Goal: Information Seeking & Learning: Learn about a topic

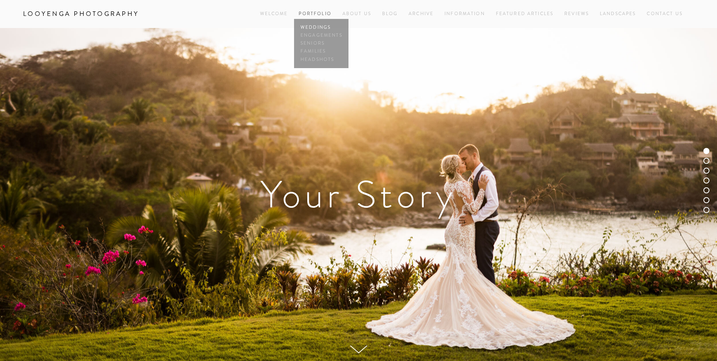
click at [315, 26] on link "Weddings" at bounding box center [321, 27] width 45 height 8
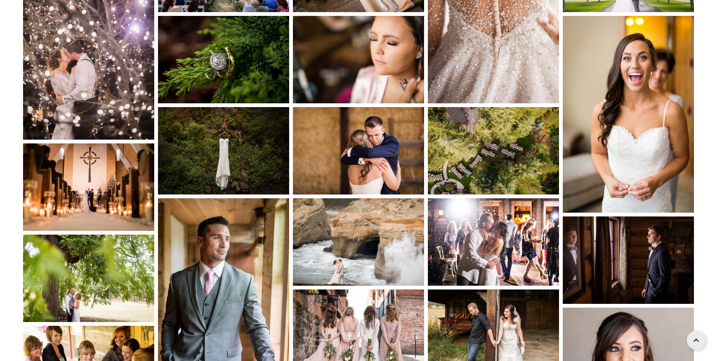
scroll to position [1399, 0]
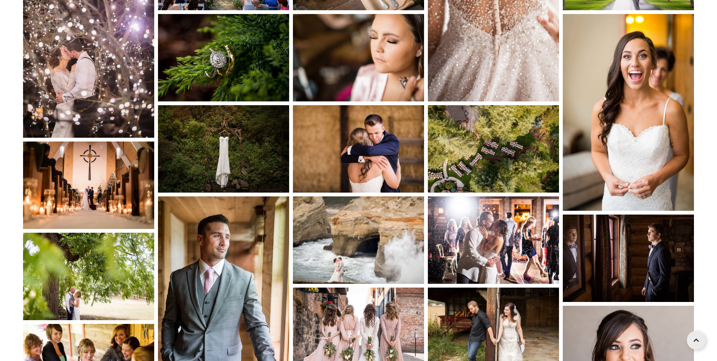
click at [498, 160] on img at bounding box center [493, 148] width 131 height 87
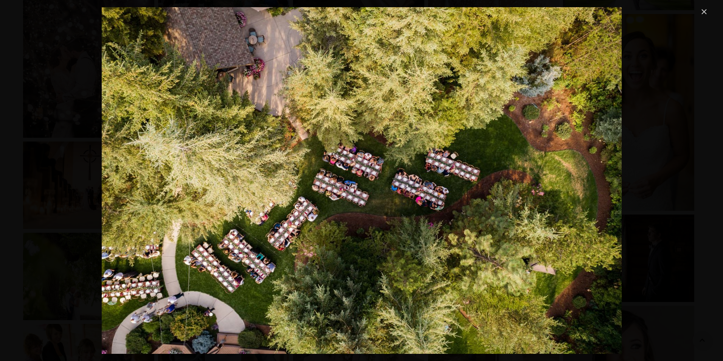
click at [706, 8] on link "Close" at bounding box center [704, 11] width 9 height 9
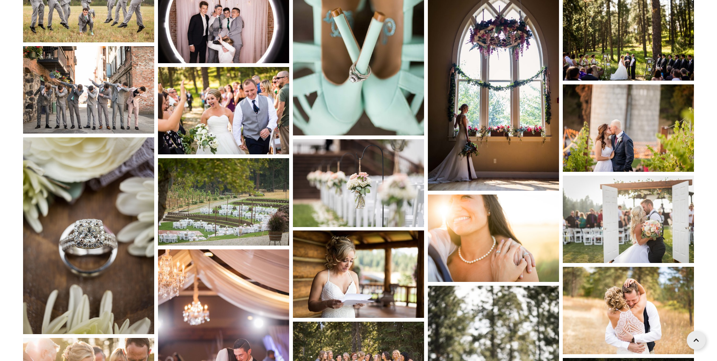
scroll to position [2988, 0]
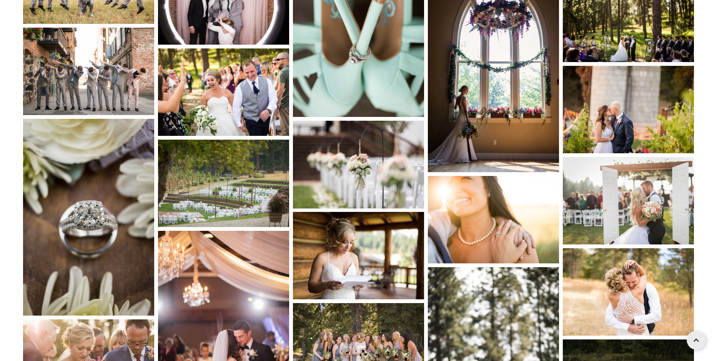
click at [242, 176] on img at bounding box center [223, 183] width 131 height 87
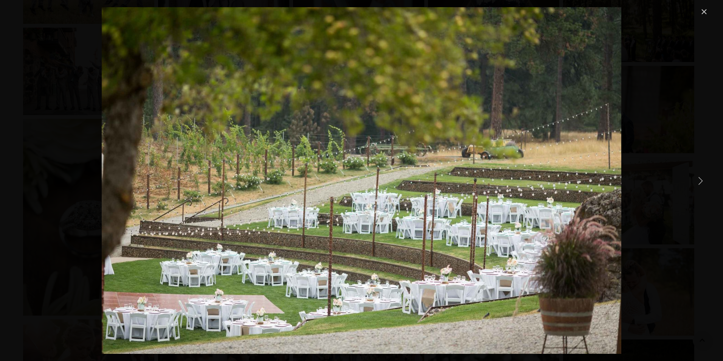
click at [703, 14] on link "Close" at bounding box center [704, 11] width 9 height 9
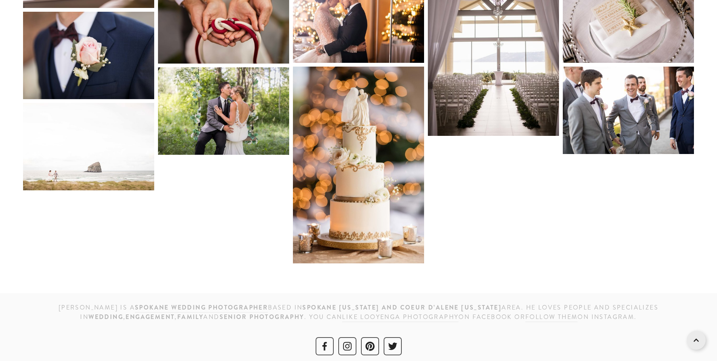
scroll to position [4872, 0]
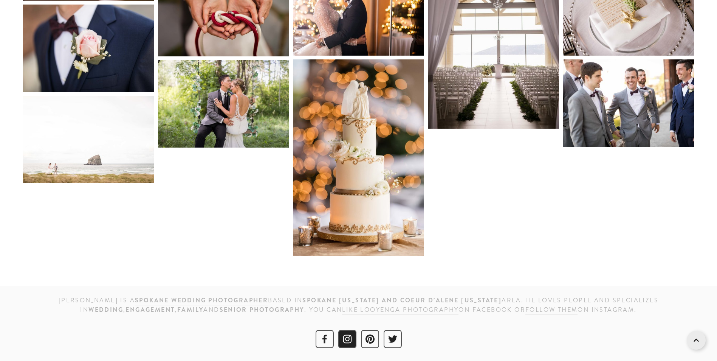
click at [351, 336] on use "Instagram" at bounding box center [347, 339] width 9 height 9
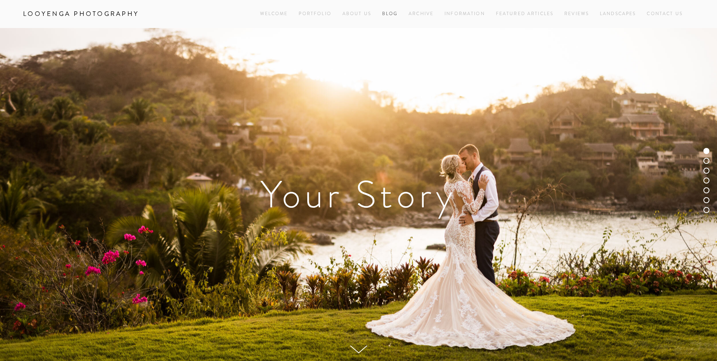
click at [391, 12] on link "Blog" at bounding box center [390, 14] width 16 height 10
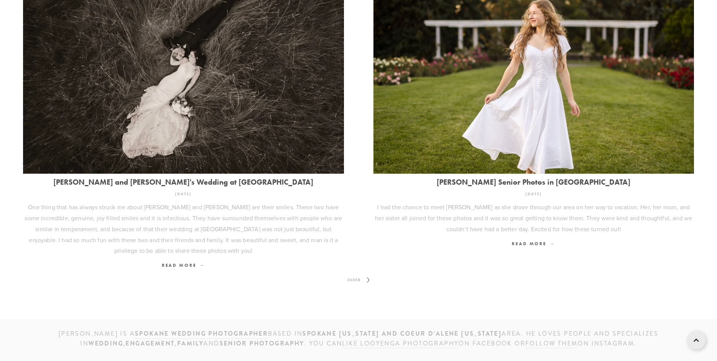
scroll to position [982, 0]
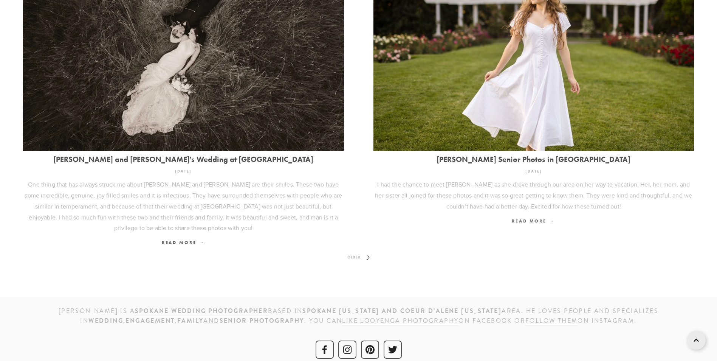
click at [366, 251] on icon at bounding box center [368, 257] width 9 height 12
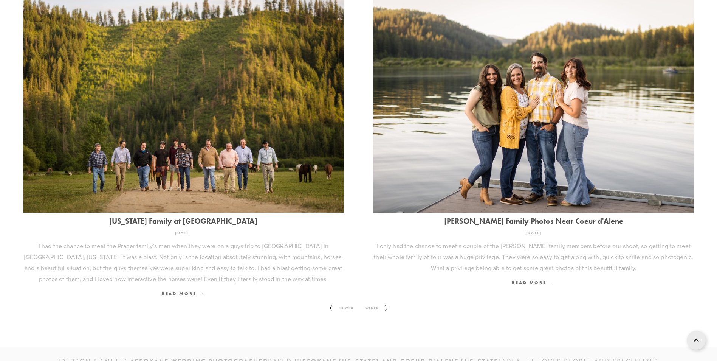
scroll to position [1014, 0]
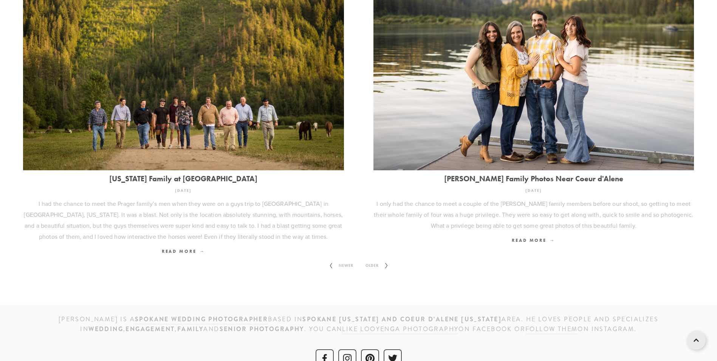
click at [377, 261] on span "Older" at bounding box center [372, 266] width 19 height 10
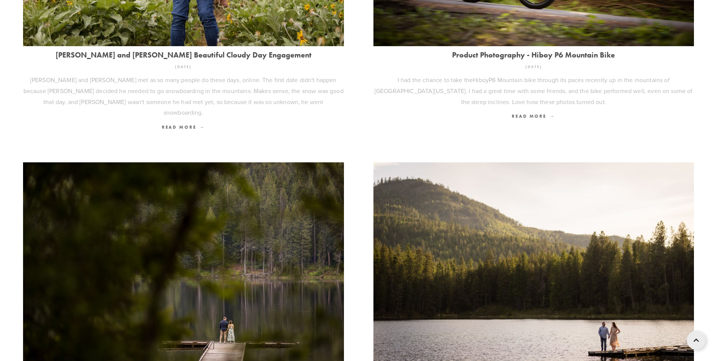
scroll to position [832, 0]
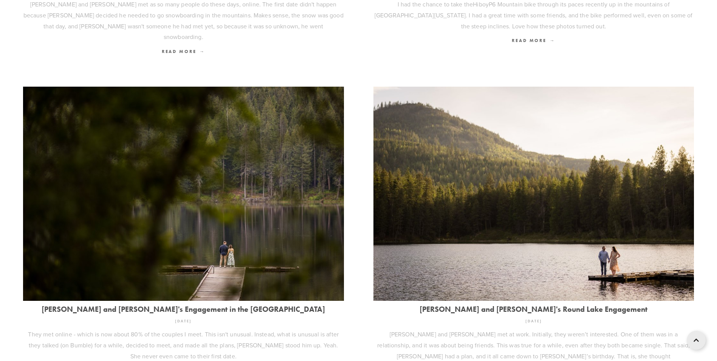
click at [312, 250] on img at bounding box center [183, 194] width 321 height 214
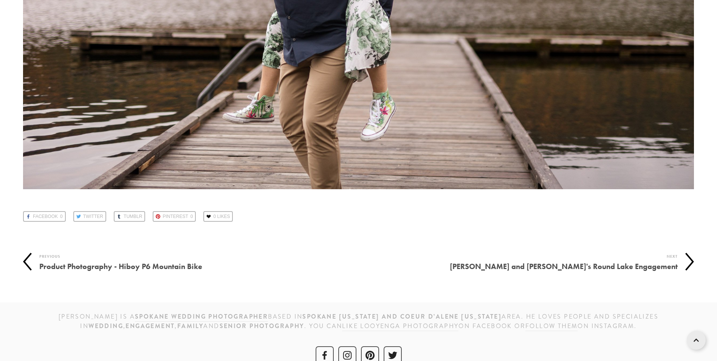
scroll to position [17705, 0]
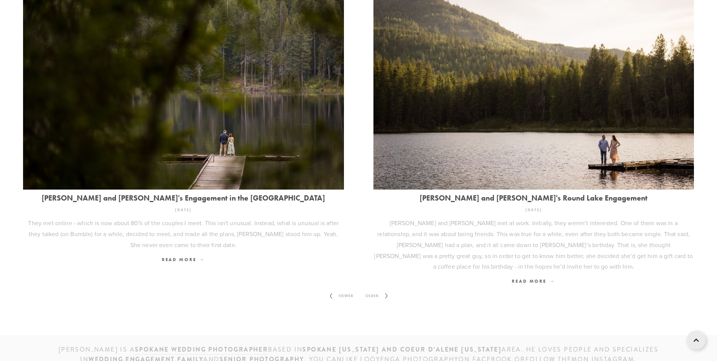
scroll to position [960, 0]
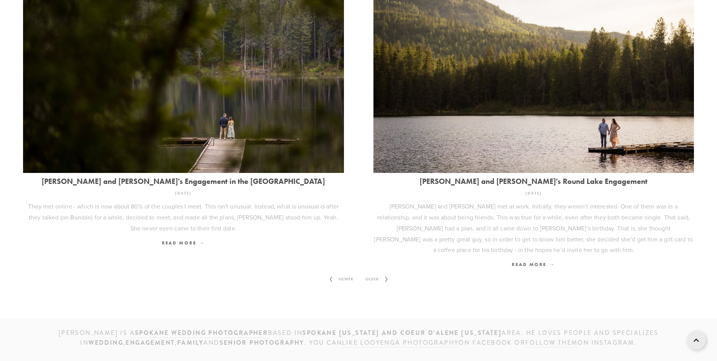
click at [379, 270] on link "Older" at bounding box center [377, 279] width 35 height 18
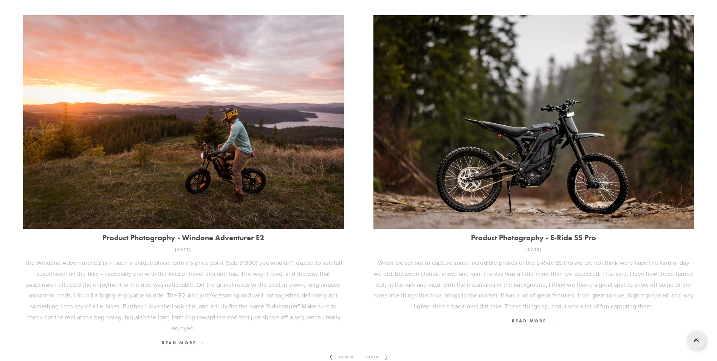
scroll to position [1021, 0]
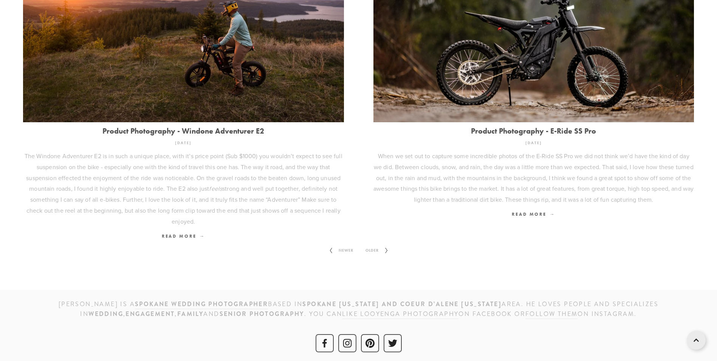
click at [370, 254] on span "Older" at bounding box center [372, 250] width 19 height 10
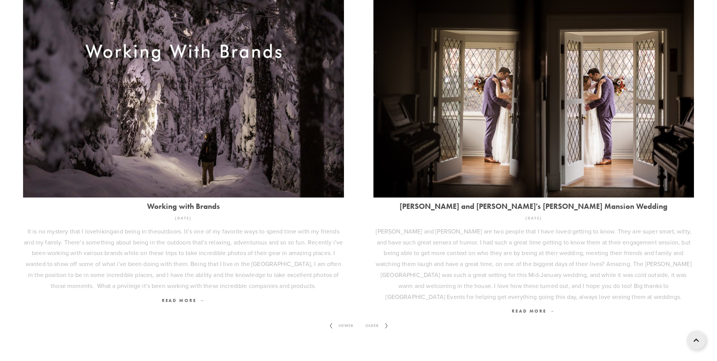
scroll to position [1037, 0]
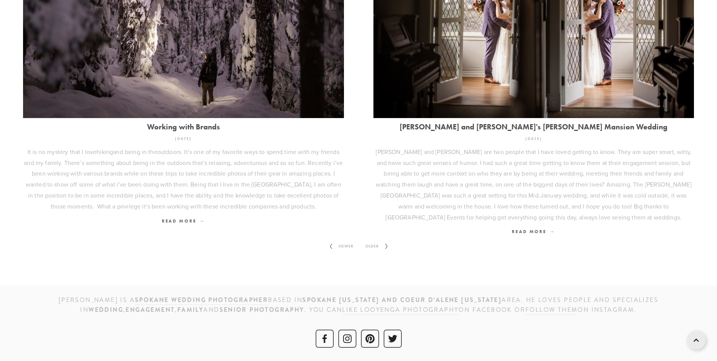
click at [374, 251] on span "Older" at bounding box center [372, 246] width 19 height 10
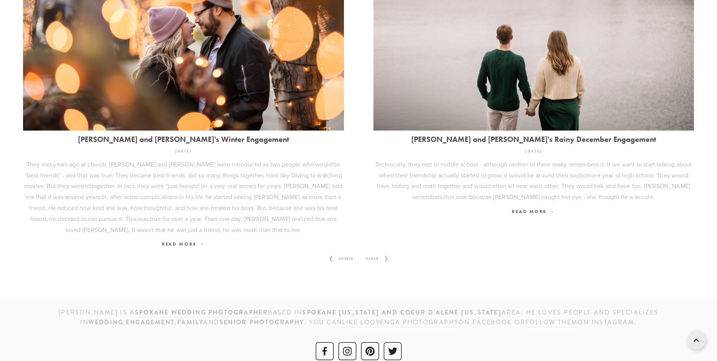
scroll to position [1091, 0]
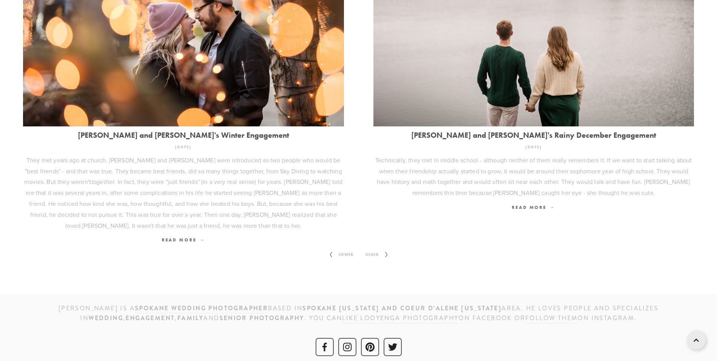
click at [384, 251] on icon at bounding box center [386, 254] width 9 height 12
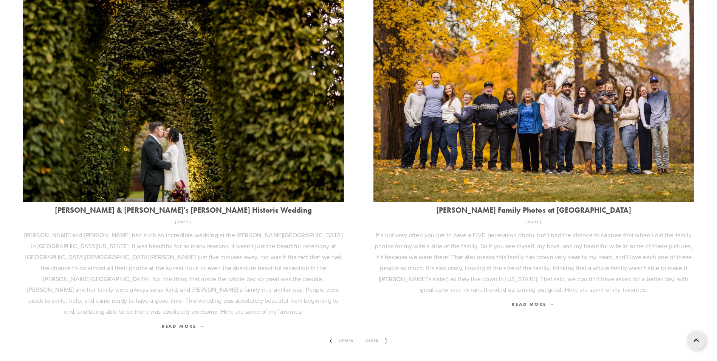
scroll to position [983, 0]
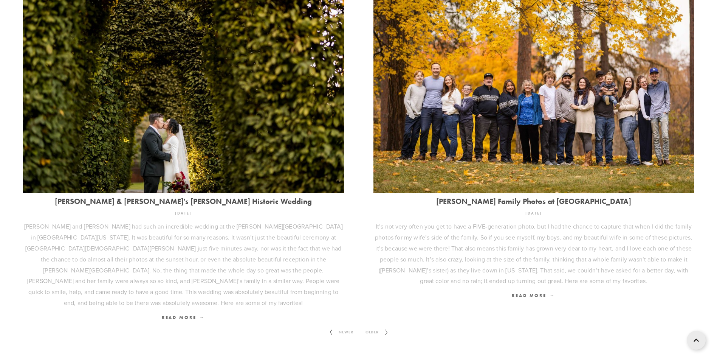
click at [366, 327] on span "Older" at bounding box center [372, 332] width 19 height 10
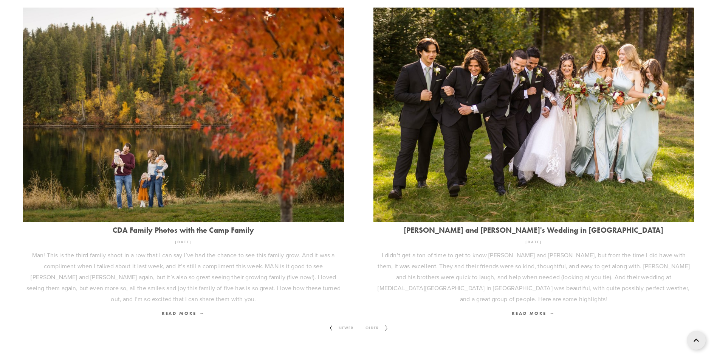
scroll to position [946, 0]
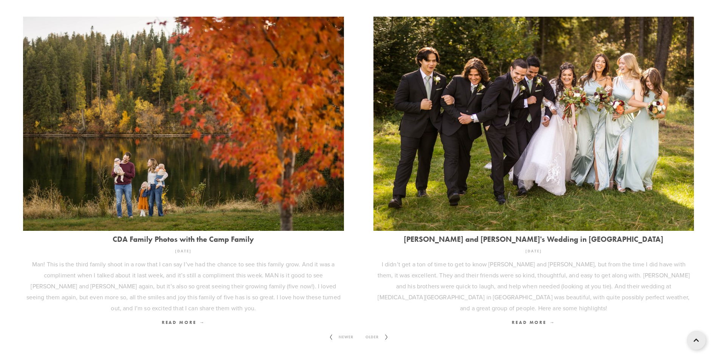
click at [378, 340] on span "Older" at bounding box center [372, 337] width 19 height 10
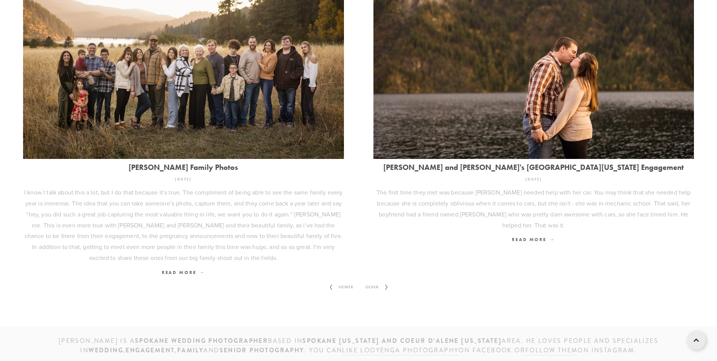
scroll to position [983, 0]
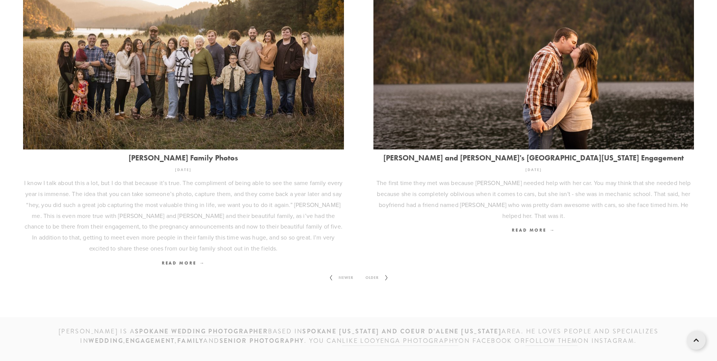
click at [384, 279] on icon at bounding box center [386, 278] width 9 height 12
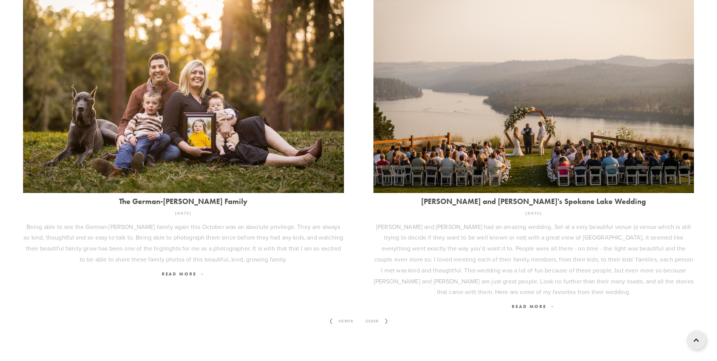
scroll to position [1036, 0]
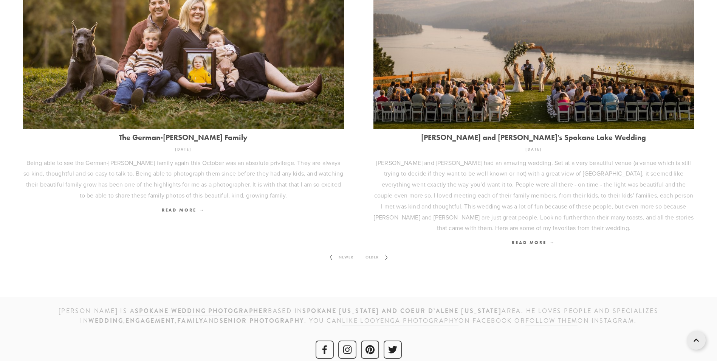
click at [370, 252] on span "Older" at bounding box center [372, 257] width 19 height 10
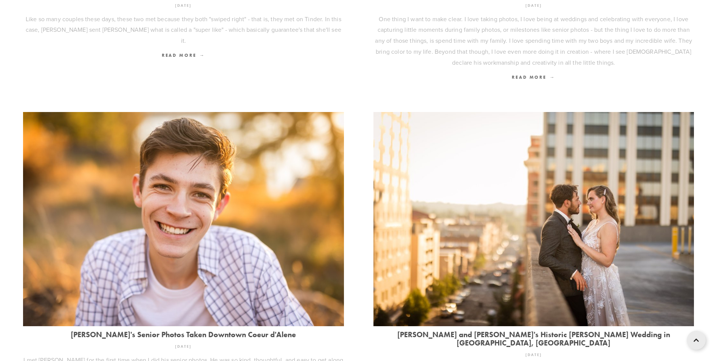
scroll to position [983, 0]
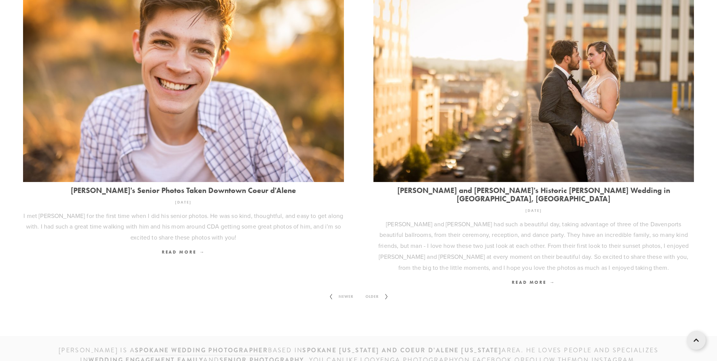
click at [381, 292] on span "Older" at bounding box center [372, 297] width 19 height 10
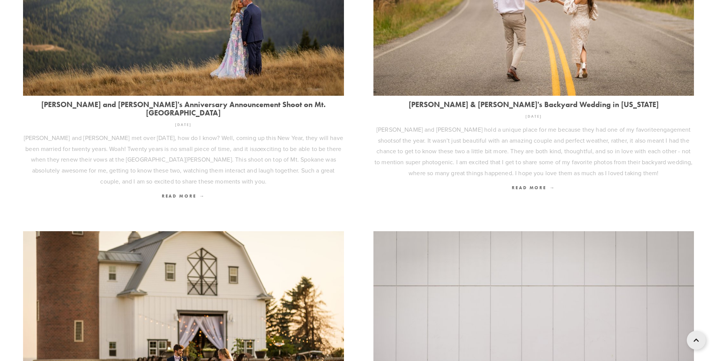
scroll to position [719, 0]
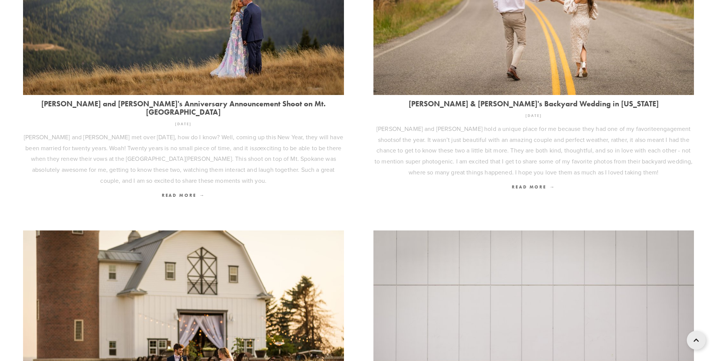
click at [268, 106] on link "[PERSON_NAME] and [PERSON_NAME]'s Anniversary Announcement Shoot on Mt. [GEOGRA…" at bounding box center [183, 107] width 321 height 17
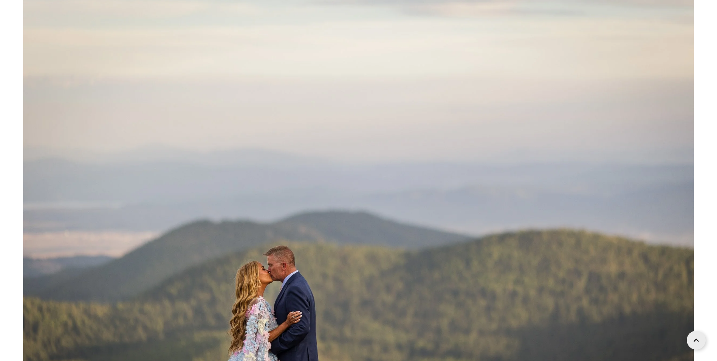
scroll to position [16566, 0]
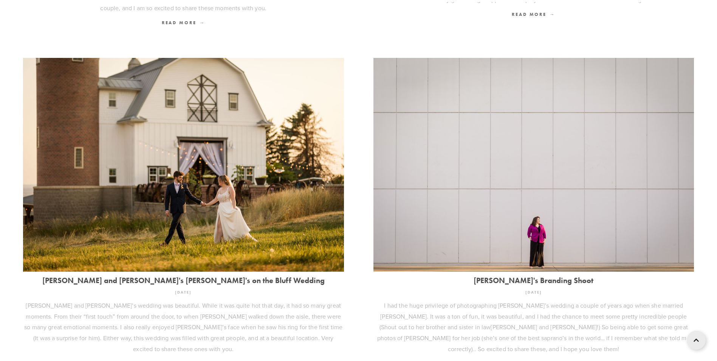
scroll to position [946, 0]
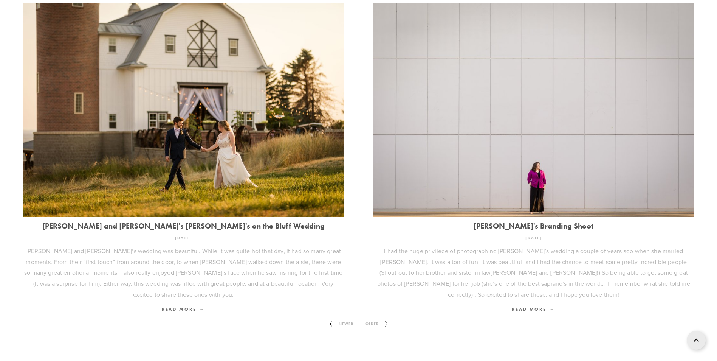
click at [376, 319] on span "Older" at bounding box center [372, 324] width 19 height 10
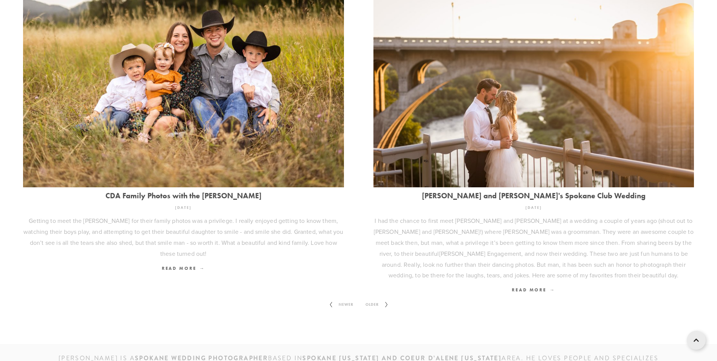
scroll to position [1091, 0]
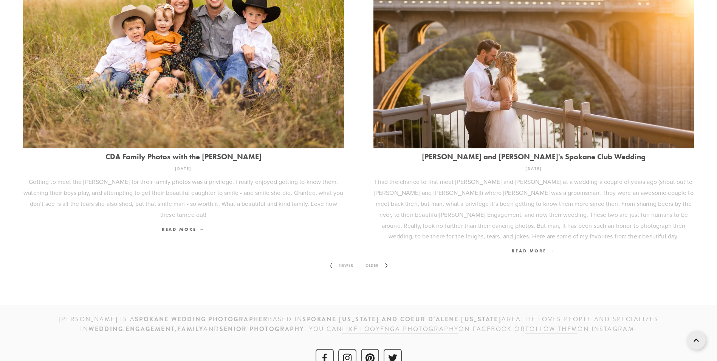
click at [386, 256] on link "Older" at bounding box center [377, 265] width 35 height 18
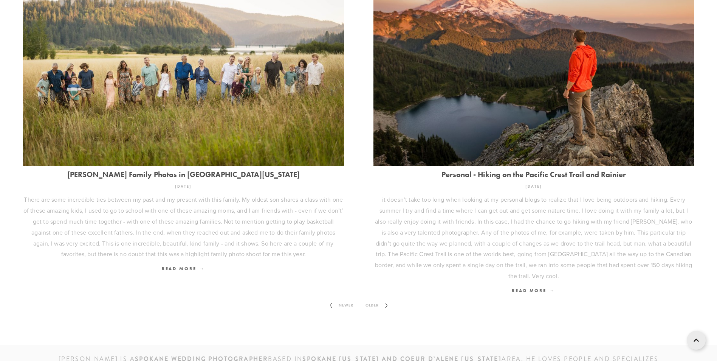
scroll to position [1021, 0]
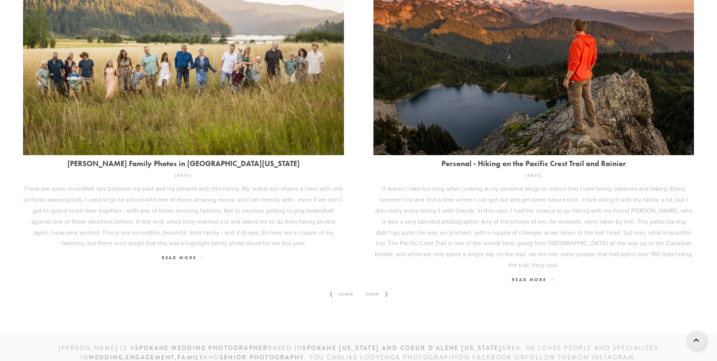
click at [391, 288] on icon at bounding box center [386, 294] width 9 height 12
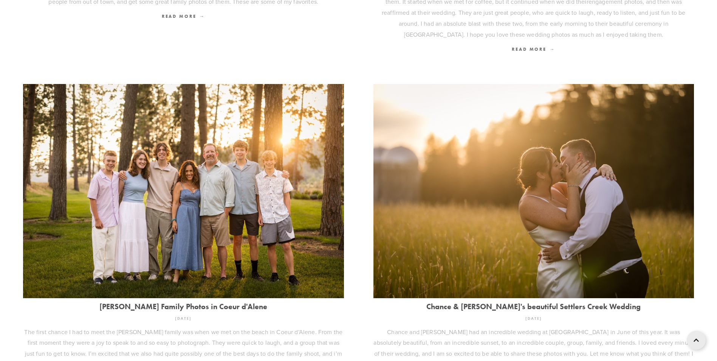
scroll to position [1014, 0]
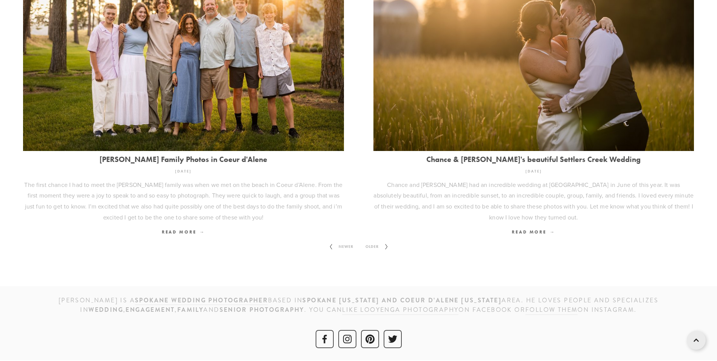
click at [380, 250] on span "Older" at bounding box center [372, 247] width 19 height 10
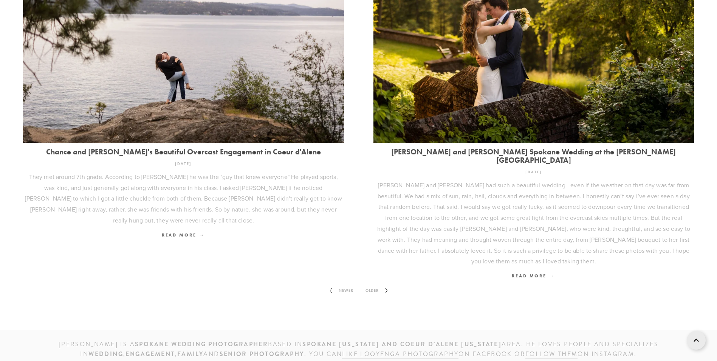
scroll to position [1080, 0]
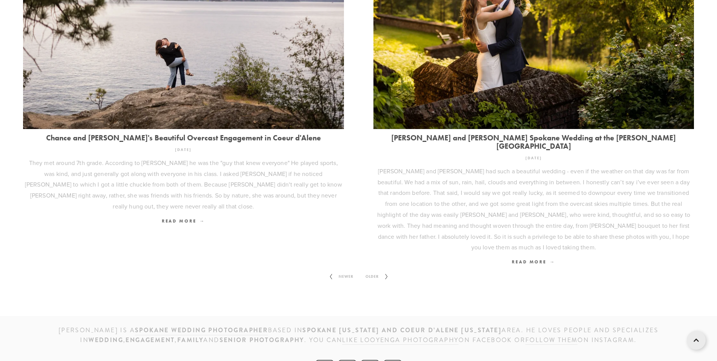
click at [373, 272] on span "Older" at bounding box center [372, 277] width 19 height 10
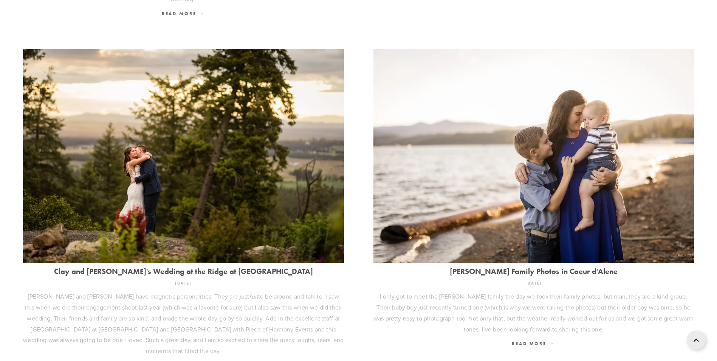
scroll to position [946, 0]
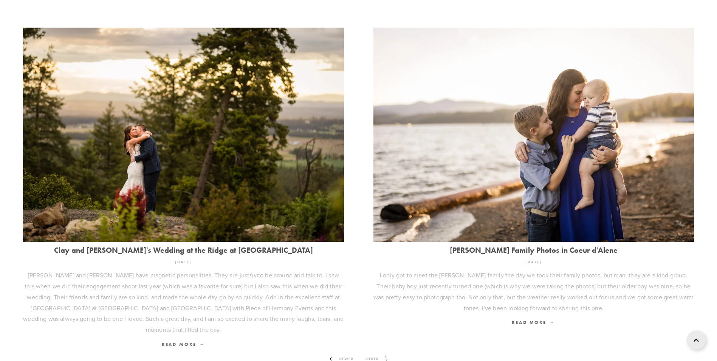
click at [379, 354] on span "Older" at bounding box center [372, 359] width 19 height 10
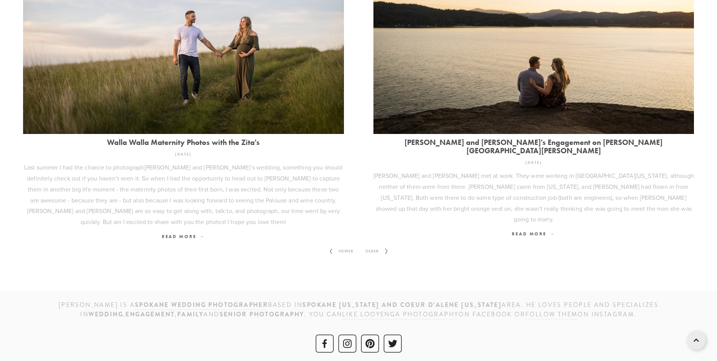
scroll to position [1003, 0]
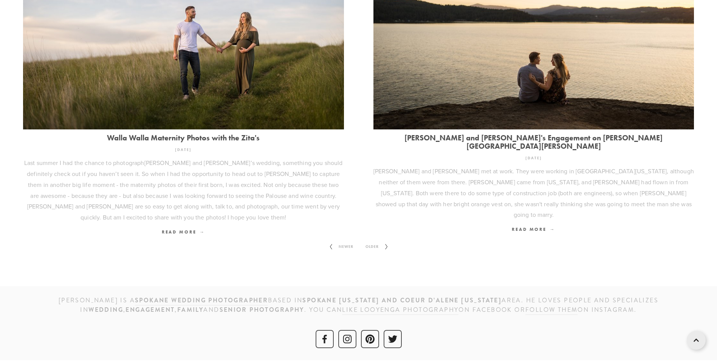
click at [371, 244] on span "Older" at bounding box center [372, 247] width 19 height 10
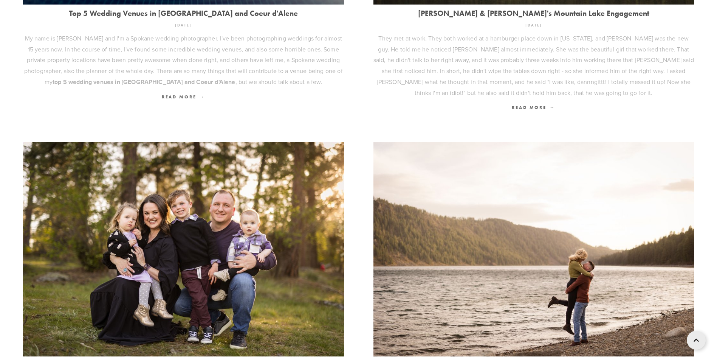
scroll to position [946, 0]
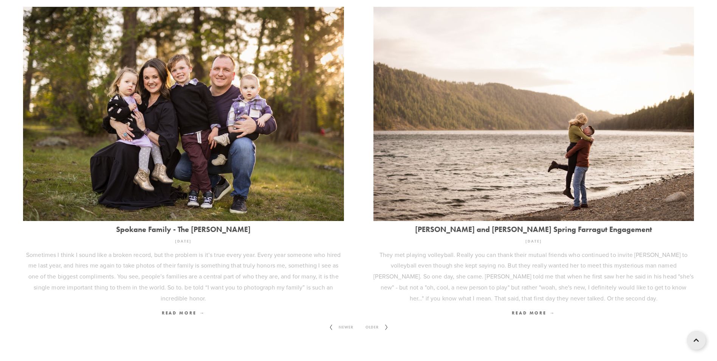
click at [390, 324] on icon at bounding box center [386, 327] width 9 height 12
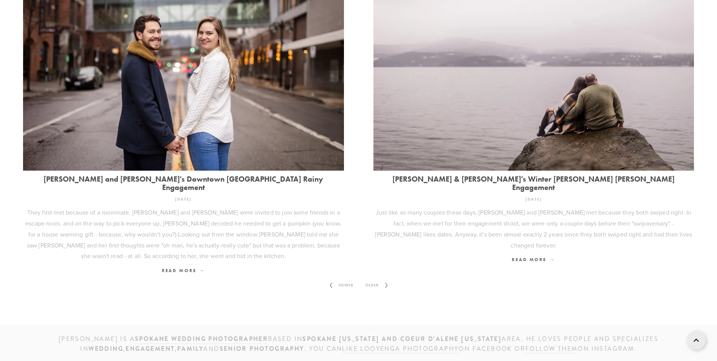
scroll to position [1047, 0]
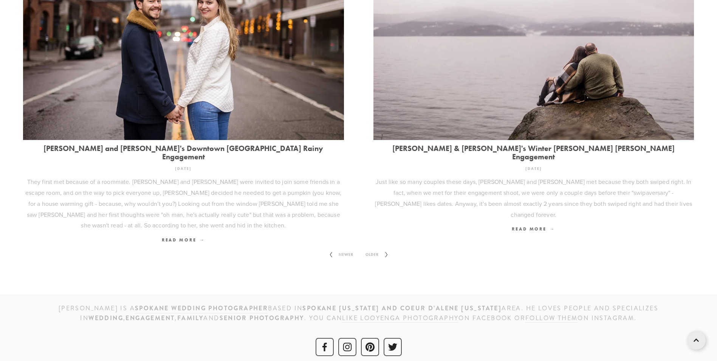
click at [383, 248] on icon at bounding box center [386, 254] width 9 height 12
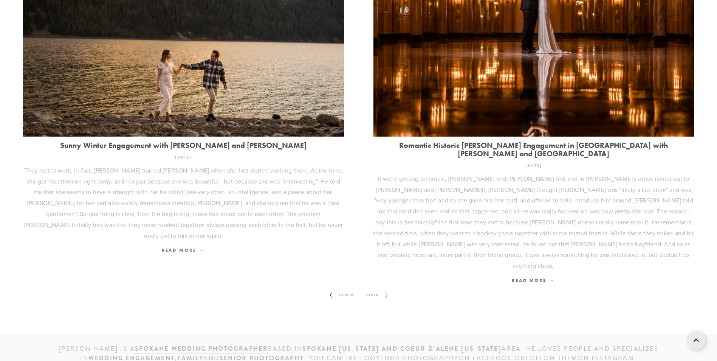
scroll to position [1091, 0]
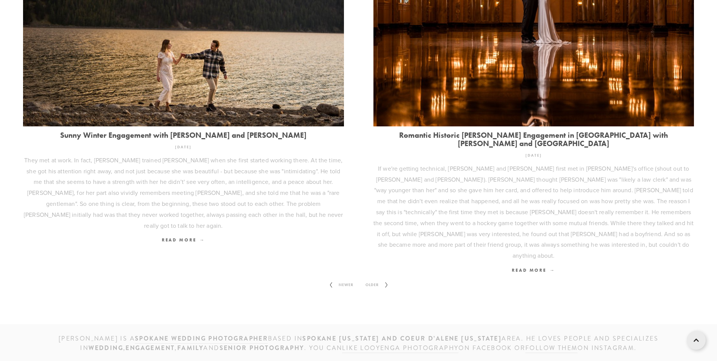
click at [382, 279] on icon at bounding box center [386, 285] width 9 height 12
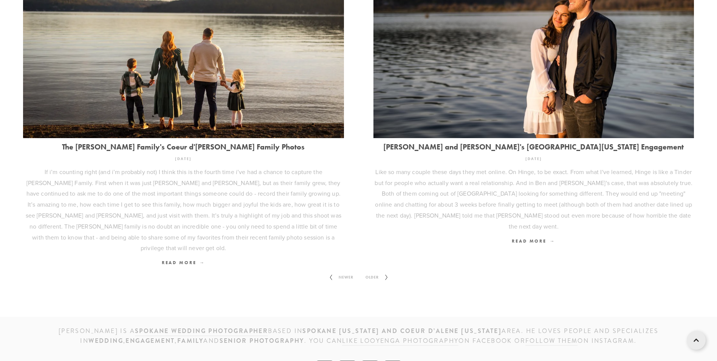
scroll to position [1080, 0]
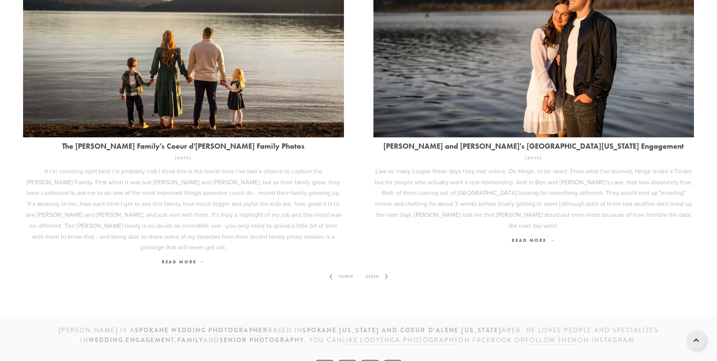
click at [364, 272] on span "Older" at bounding box center [372, 277] width 19 height 10
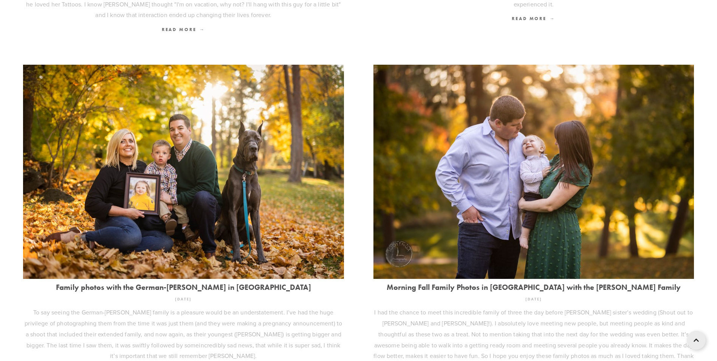
scroll to position [946, 0]
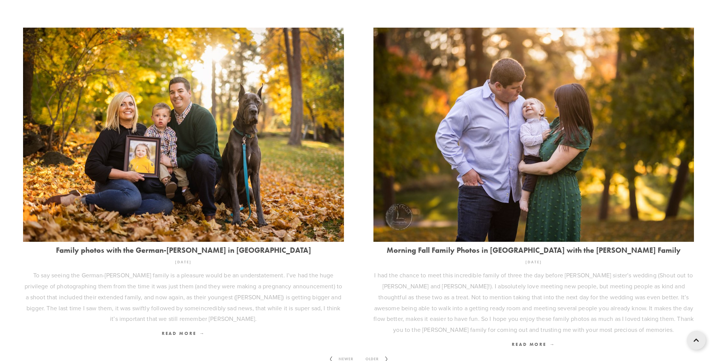
click at [381, 354] on span "Older" at bounding box center [372, 359] width 19 height 10
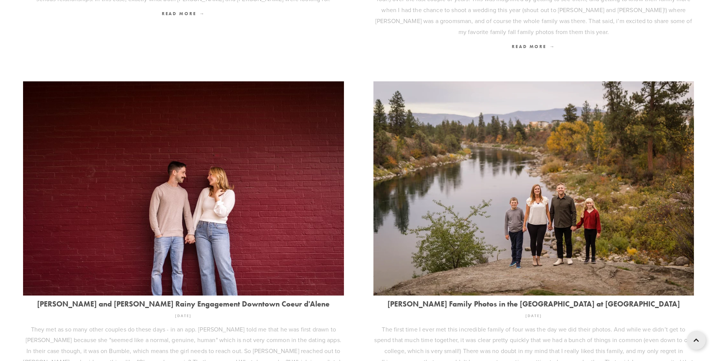
scroll to position [1025, 0]
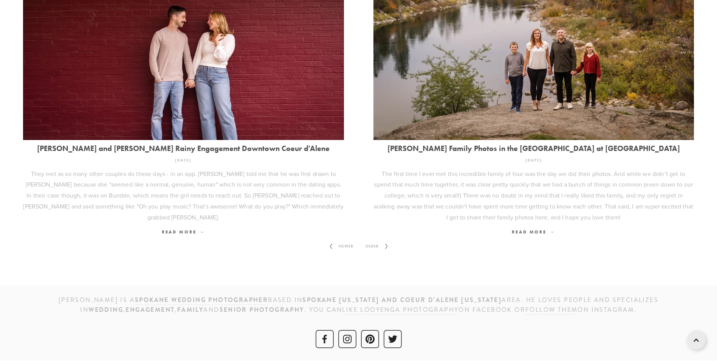
click at [375, 249] on span "Older" at bounding box center [372, 246] width 19 height 10
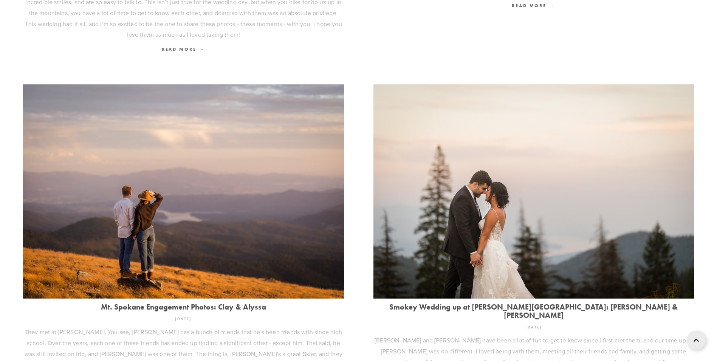
scroll to position [908, 0]
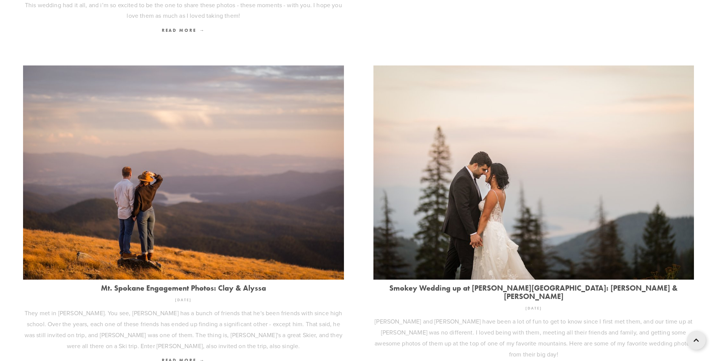
click at [471, 284] on link "Smokey Wedding up at [PERSON_NAME][GEOGRAPHIC_DATA]: [PERSON_NAME] & [PERSON_NA…" at bounding box center [534, 292] width 321 height 17
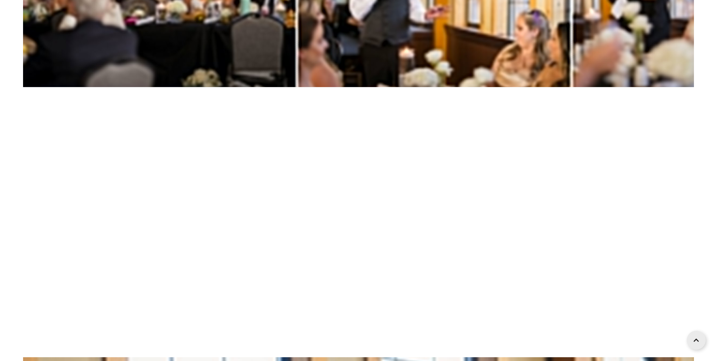
scroll to position [55598, 0]
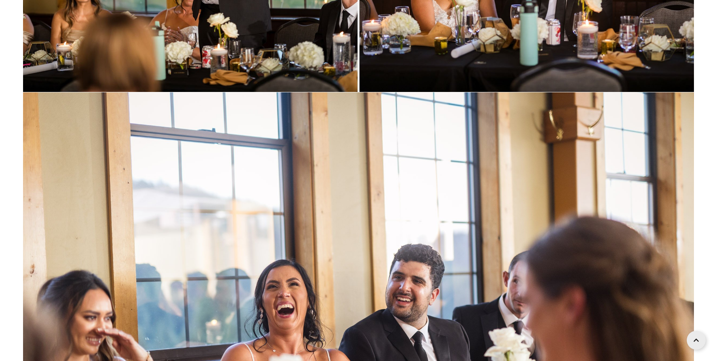
click at [349, 246] on img at bounding box center [358, 316] width 671 height 448
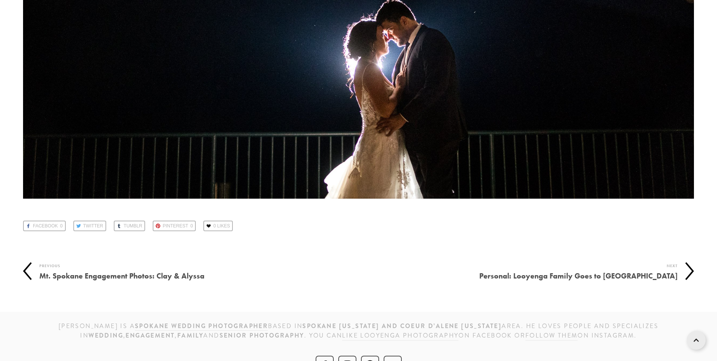
scroll to position [70539, 0]
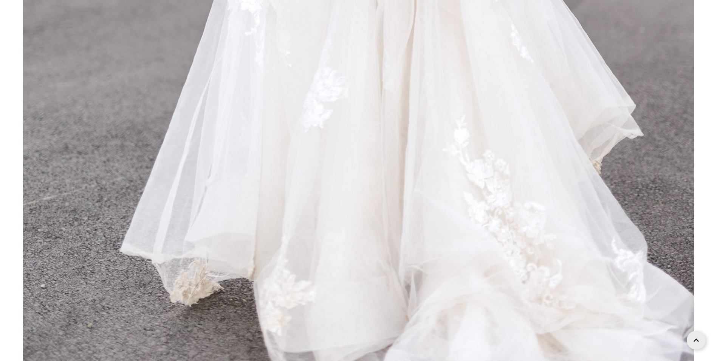
scroll to position [63807, 0]
